Goal: Information Seeking & Learning: Learn about a topic

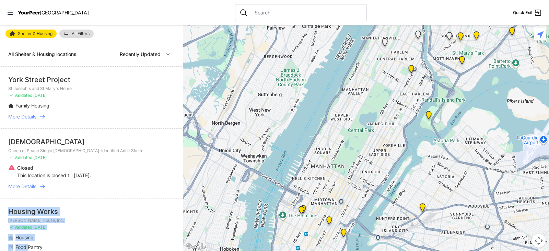
drag, startPoint x: 38, startPoint y: 218, endPoint x: 27, endPoint y: 249, distance: 33.0
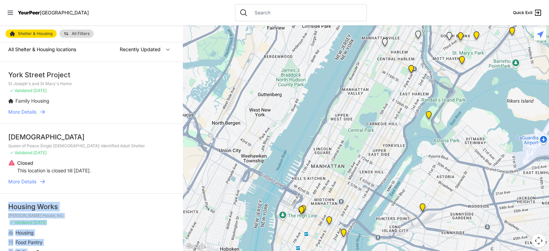
click at [94, 195] on li "Housing Works [PERSON_NAME] House, Inc. ✓ Validated [DATE] Housing Food Pantry …" at bounding box center [91, 233] width 183 height 81
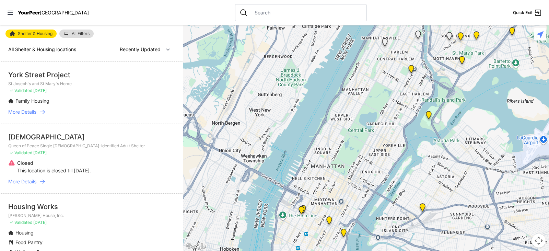
click at [12, 232] on img at bounding box center [10, 232] width 5 height 7
click at [13, 230] on img at bounding box center [10, 232] width 5 height 7
click at [11, 232] on img at bounding box center [10, 232] width 5 height 7
click at [22, 234] on span "Housing" at bounding box center [24, 232] width 18 height 6
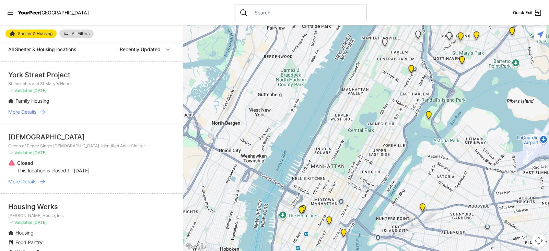
click at [250, 13] on input "text" at bounding box center [306, 12] width 112 height 7
click at [179, 11] on nav "YourPeer [GEOGRAPHIC_DATA] Quick Exit" at bounding box center [274, 12] width 549 height 25
click at [179, 12] on nav "YourPeer [GEOGRAPHIC_DATA] Quick Exit" at bounding box center [274, 12] width 549 height 25
click at [75, 137] on div "[DEMOGRAPHIC_DATA]" at bounding box center [91, 137] width 166 height 10
drag, startPoint x: 70, startPoint y: 154, endPoint x: 62, endPoint y: 134, distance: 21.5
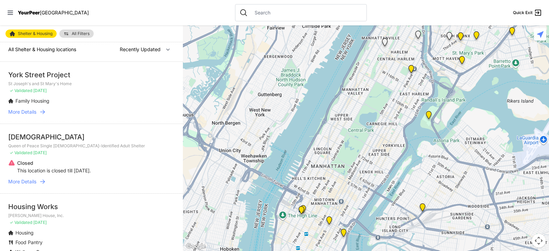
click at [62, 134] on div "[DEMOGRAPHIC_DATA]" at bounding box center [91, 137] width 166 height 10
click at [58, 148] on p "Queen of Peace Single [DEMOGRAPHIC_DATA]-Identified Adult Shelter" at bounding box center [91, 145] width 166 height 5
click at [61, 49] on span "All Shelter & Housing locations" at bounding box center [42, 49] width 68 height 6
click at [61, 50] on span "All Shelter & Housing locations" at bounding box center [42, 49] width 68 height 6
click at [72, 50] on span "All Shelter & Housing locations" at bounding box center [42, 49] width 68 height 6
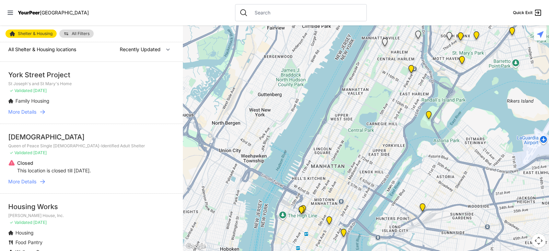
click at [172, 16] on nav "YourPeer [GEOGRAPHIC_DATA] Quick Exit" at bounding box center [274, 12] width 549 height 25
click at [63, 51] on h1 "All Shelter & Housing locations" at bounding box center [42, 49] width 68 height 7
click at [86, 51] on div "All Shelter & Housing locations Nearby Recently Updated Most Services" at bounding box center [91, 49] width 183 height 24
click at [120, 210] on div "Housing Works" at bounding box center [91, 207] width 166 height 10
click at [132, 168] on div "Closed This location is closed till [DATE]." at bounding box center [91, 167] width 166 height 14
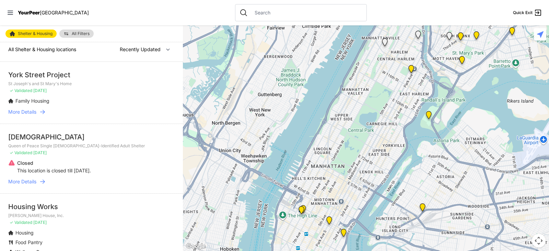
click at [148, 95] on li "York Street Project [GEOGRAPHIC_DATA] and [GEOGRAPHIC_DATA]'s Home ✓ Validated …" at bounding box center [91, 93] width 183 height 62
click at [139, 47] on select "Nearby Recently Updated Most Services" at bounding box center [144, 49] width 59 height 13
click at [140, 50] on select "Nearby Recently Updated Most Services" at bounding box center [144, 49] width 59 height 13
click at [115, 43] on select "Nearby Recently Updated Most Services" at bounding box center [144, 49] width 59 height 13
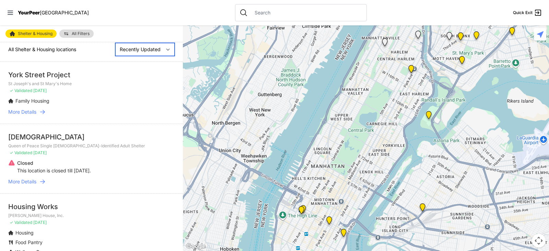
select select "mostServices"
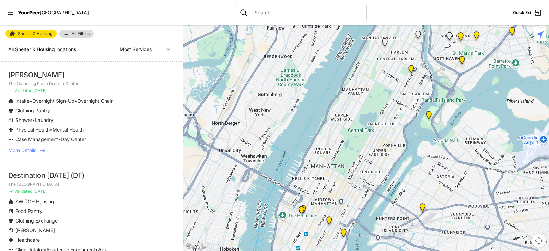
click at [41, 201] on span "SWITCH Housing" at bounding box center [34, 201] width 39 height 6
